Goal: Information Seeking & Learning: Learn about a topic

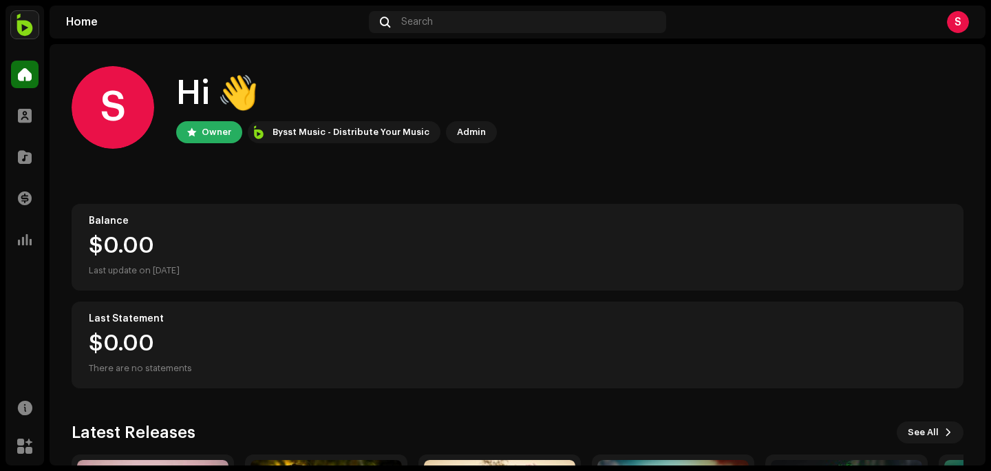
scroll to position [209, 0]
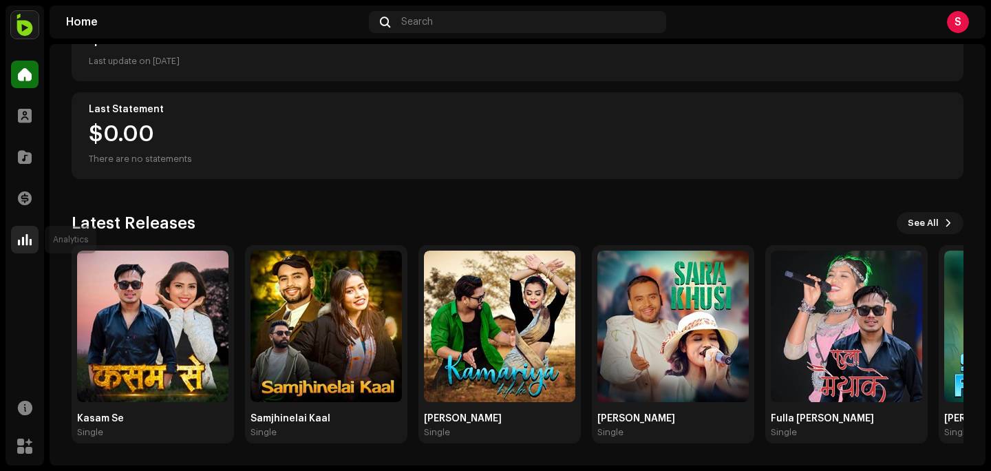
click at [25, 241] on span at bounding box center [25, 239] width 14 height 11
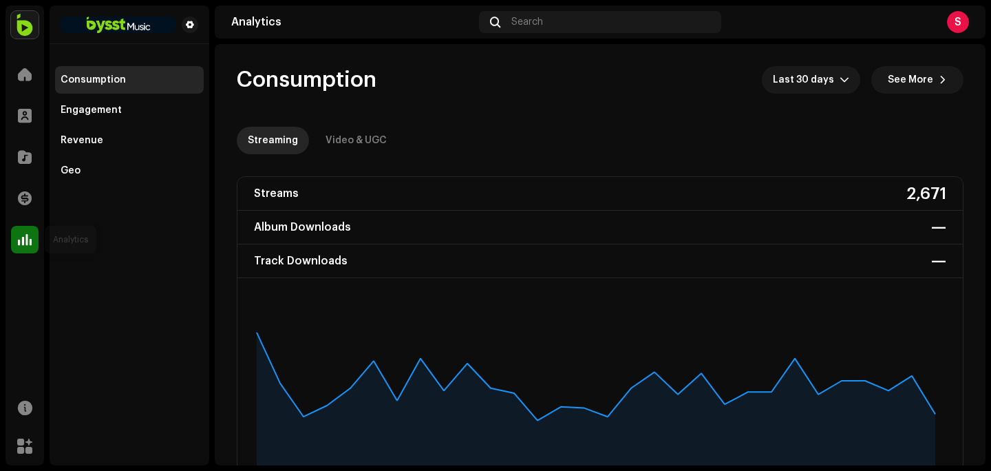
click at [17, 242] on div at bounding box center [25, 240] width 28 height 28
click at [360, 144] on div "Video & UGC" at bounding box center [355, 141] width 61 height 28
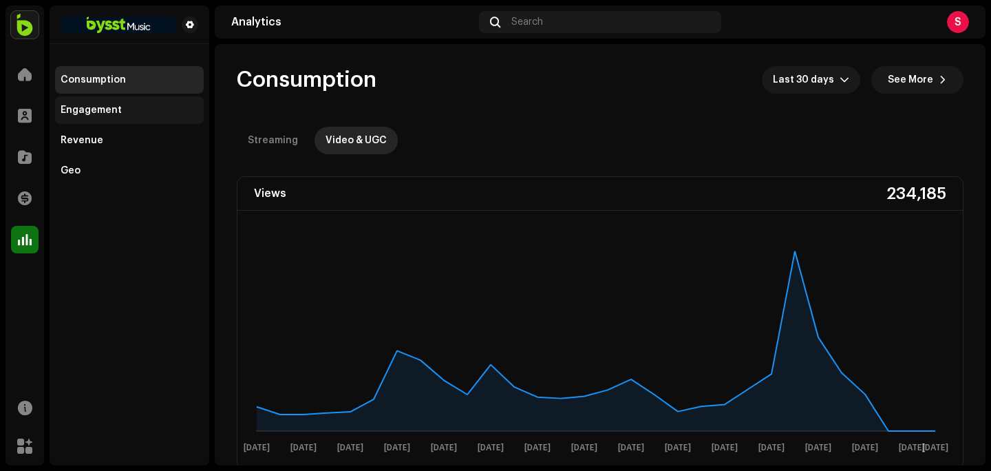
click at [90, 111] on div "Engagement" at bounding box center [91, 110] width 61 height 11
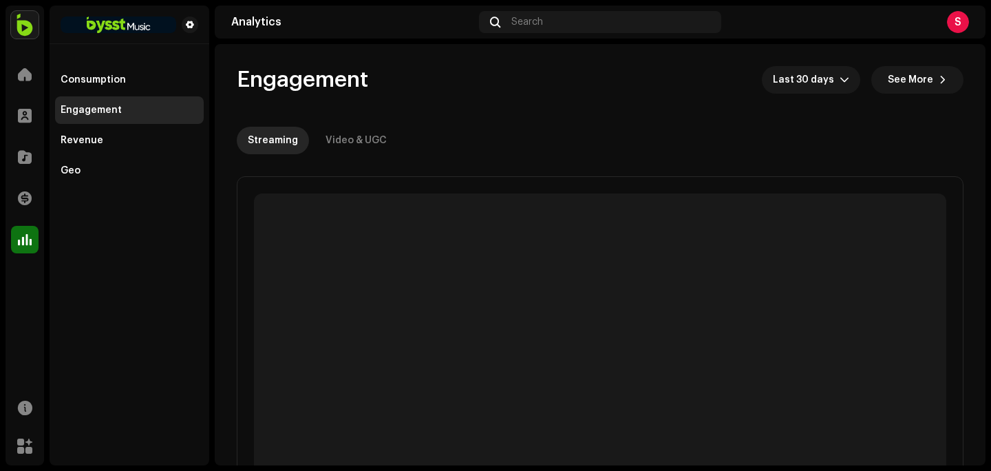
click at [393, 147] on div "Streaming Video & UGC" at bounding box center [600, 141] width 726 height 28
click at [369, 147] on div "Video & UGC" at bounding box center [355, 141] width 61 height 28
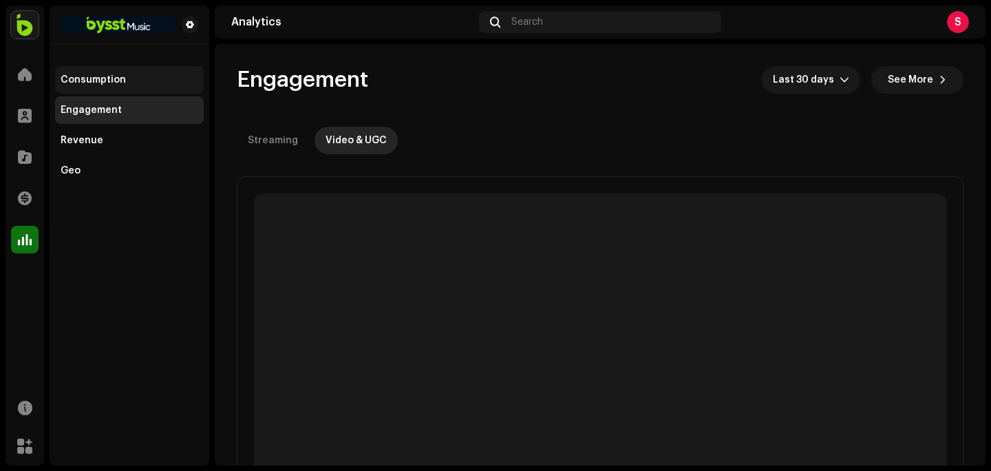
click at [148, 73] on div "Consumption" at bounding box center [129, 80] width 149 height 28
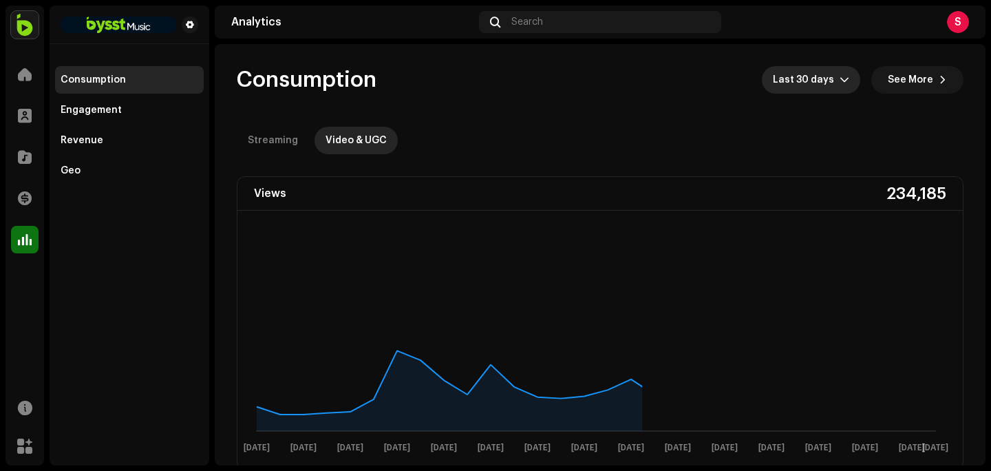
click at [781, 83] on span "Last 30 days" at bounding box center [806, 80] width 67 height 28
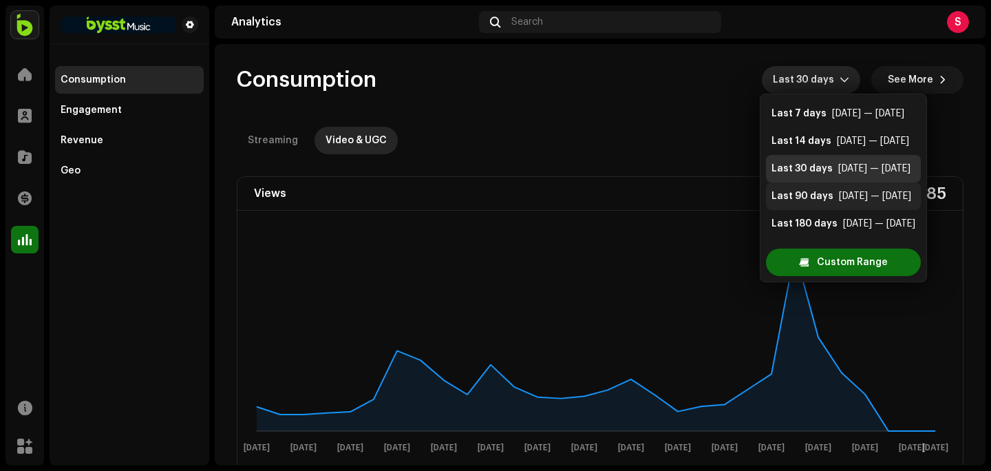
click at [816, 196] on div "Last 90 days" at bounding box center [802, 196] width 62 height 14
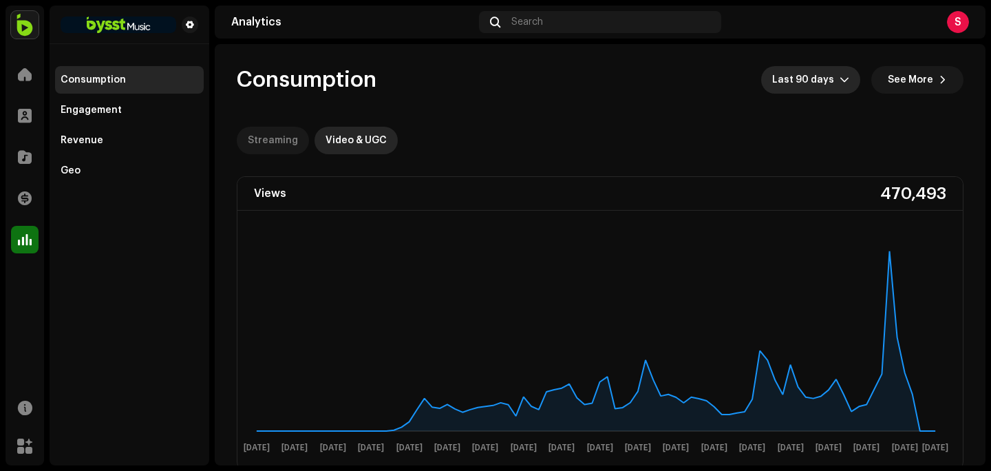
click at [277, 138] on div "Streaming" at bounding box center [273, 141] width 50 height 28
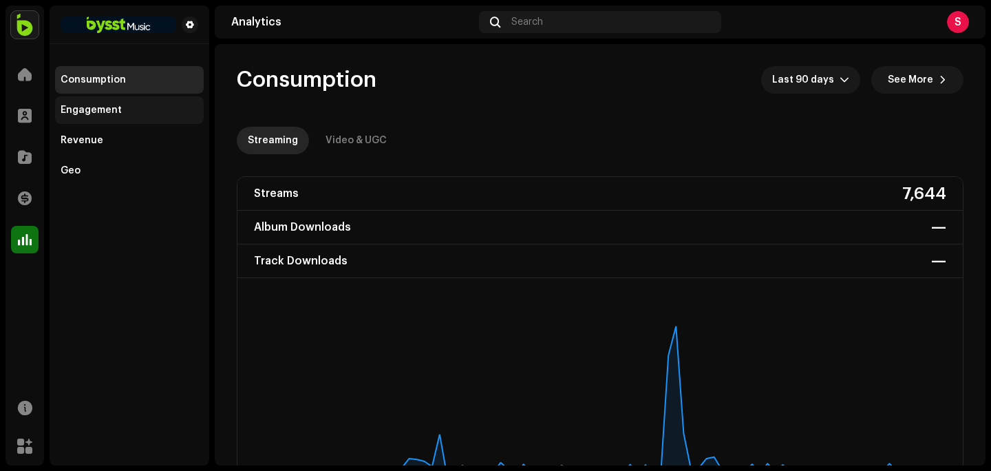
click at [128, 100] on div "Engagement" at bounding box center [129, 110] width 149 height 28
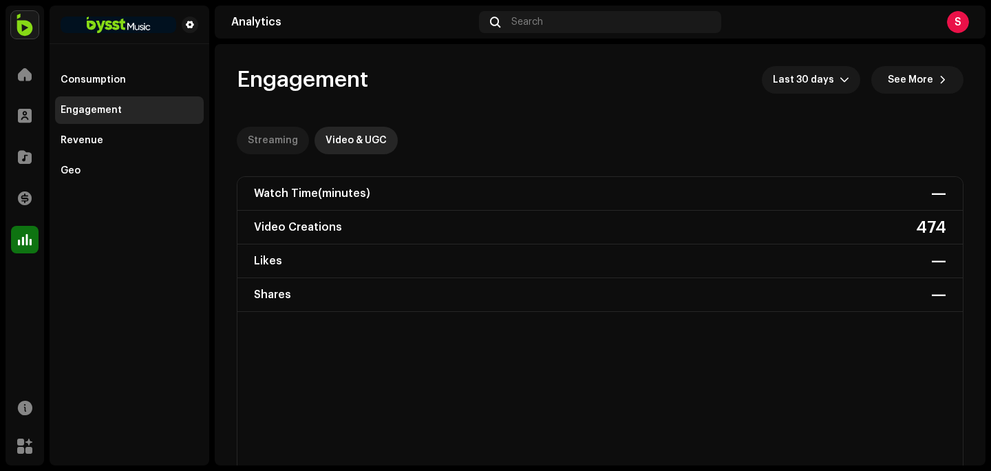
click at [282, 131] on div "Streaming" at bounding box center [273, 141] width 50 height 28
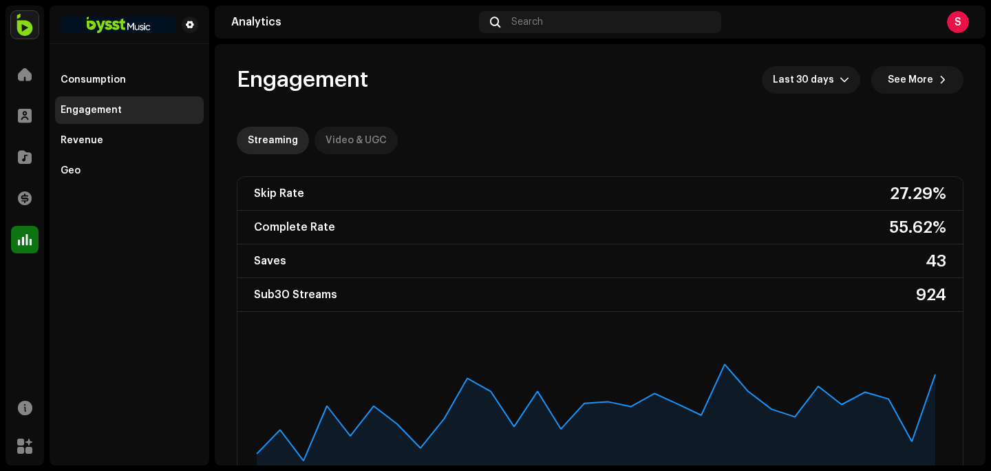
click at [330, 137] on div "Video & UGC" at bounding box center [355, 141] width 61 height 28
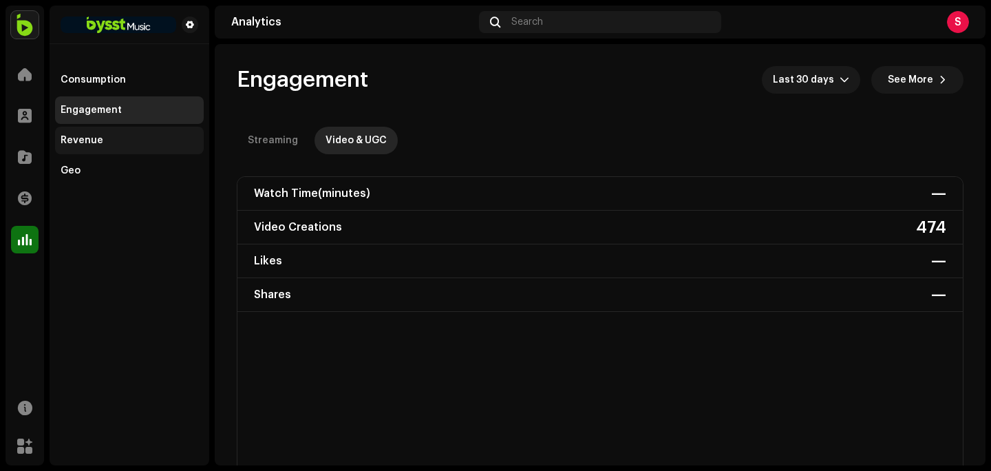
click at [106, 147] on div "Revenue" at bounding box center [129, 141] width 149 height 28
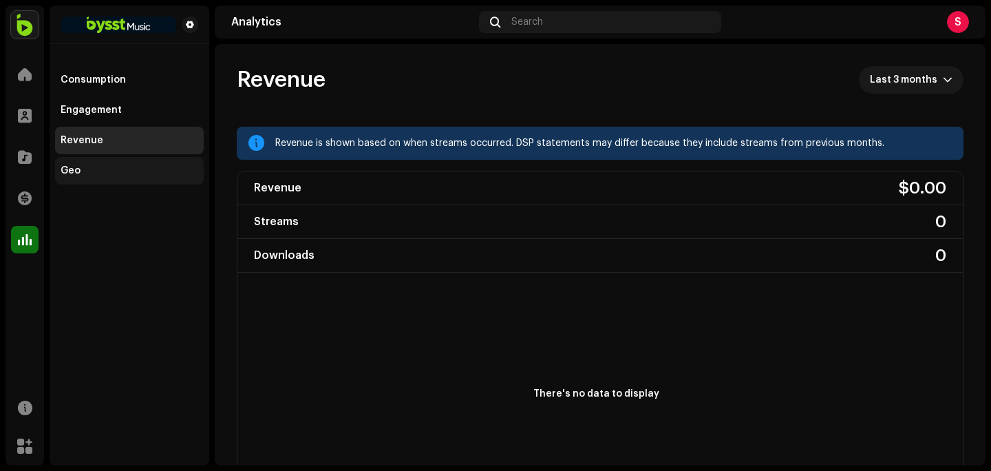
click at [104, 166] on div "Geo" at bounding box center [130, 170] width 138 height 11
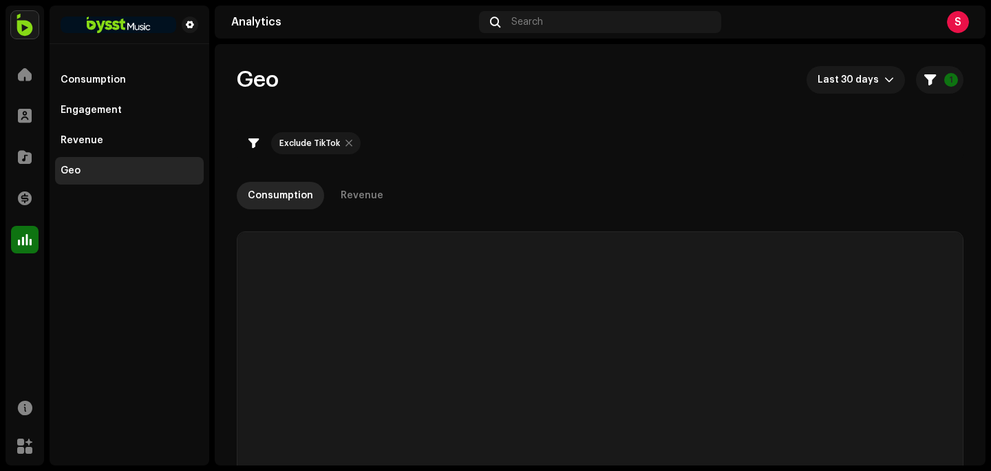
click at [105, 172] on div "Geo" at bounding box center [130, 170] width 138 height 11
checkbox input "true"
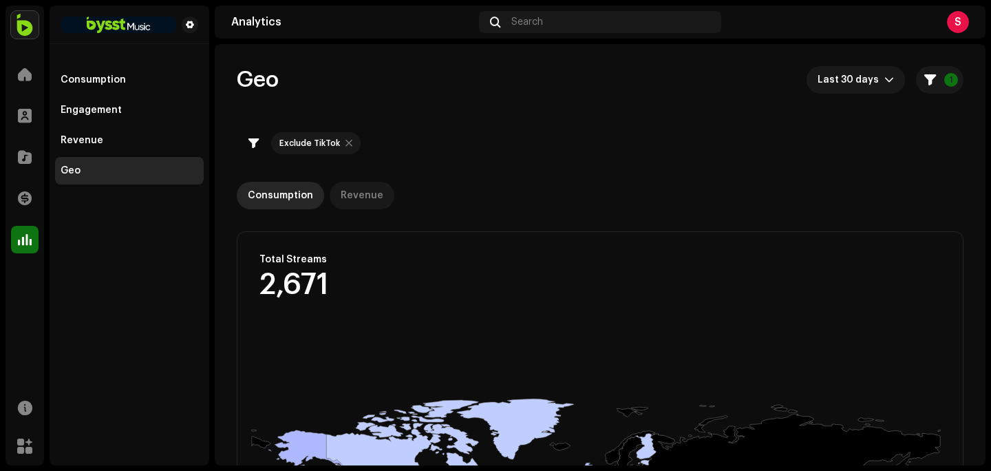
click at [363, 199] on div "Revenue" at bounding box center [362, 196] width 43 height 28
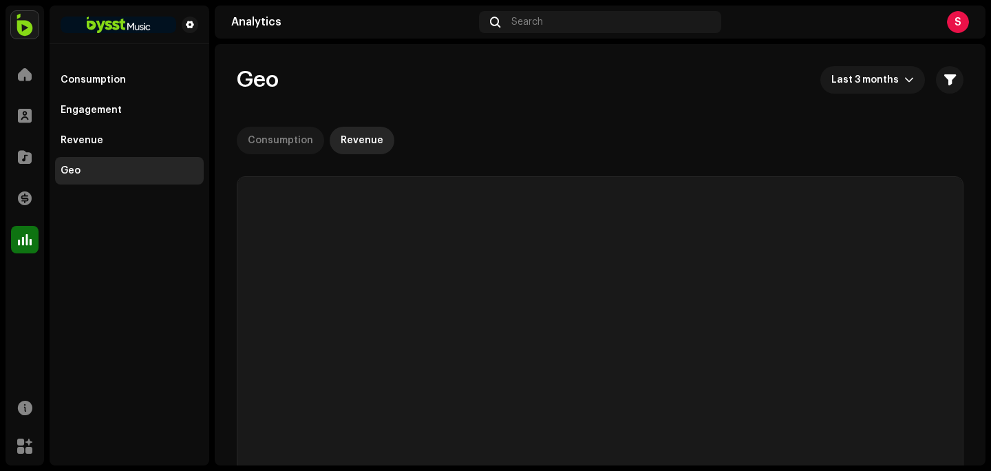
click at [300, 131] on div "Consumption" at bounding box center [280, 141] width 65 height 28
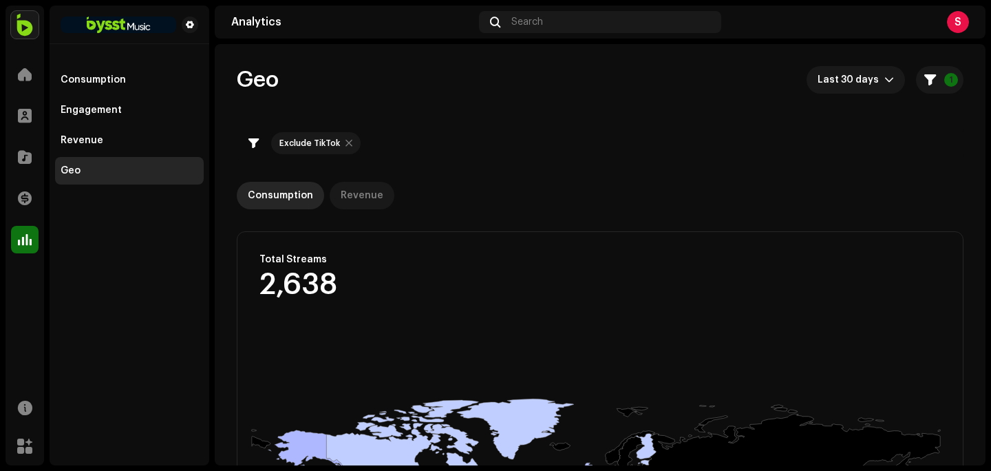
click at [350, 186] on div "Revenue" at bounding box center [362, 196] width 43 height 28
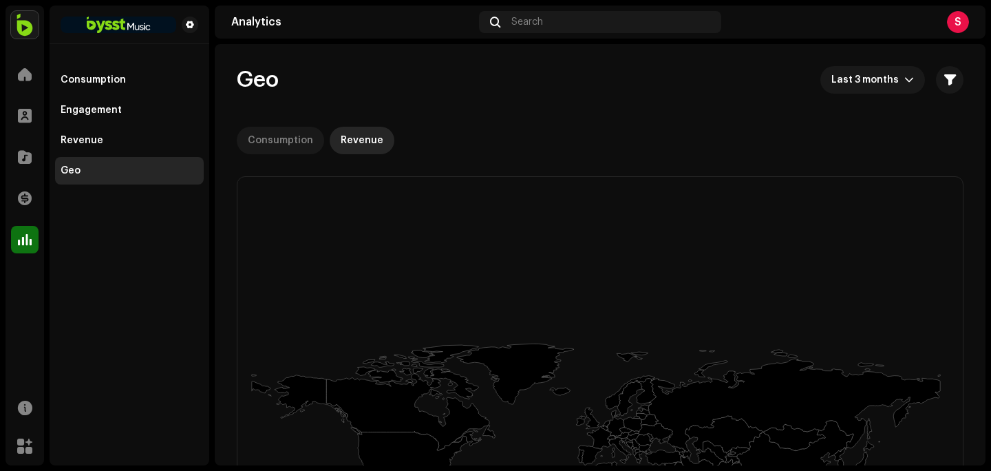
click at [286, 142] on div "Consumption" at bounding box center [280, 141] width 65 height 28
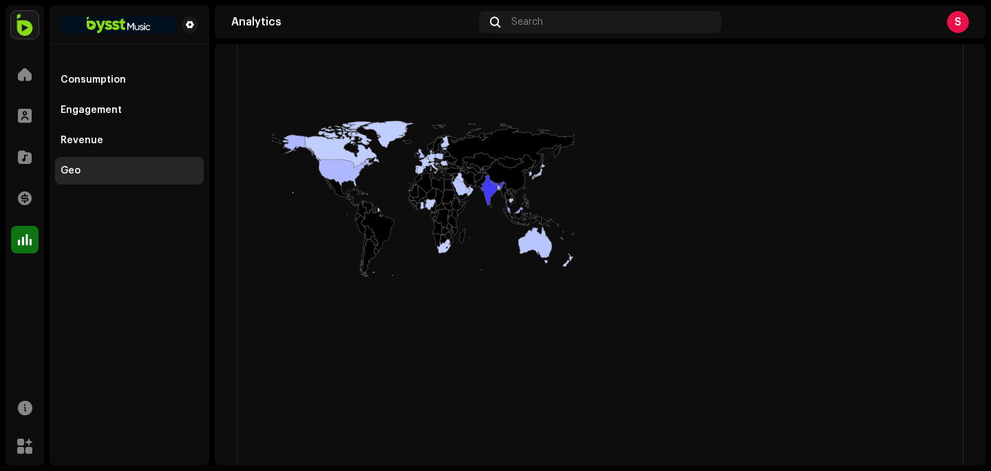
scroll to position [308, 0]
